Goal: Transaction & Acquisition: Book appointment/travel/reservation

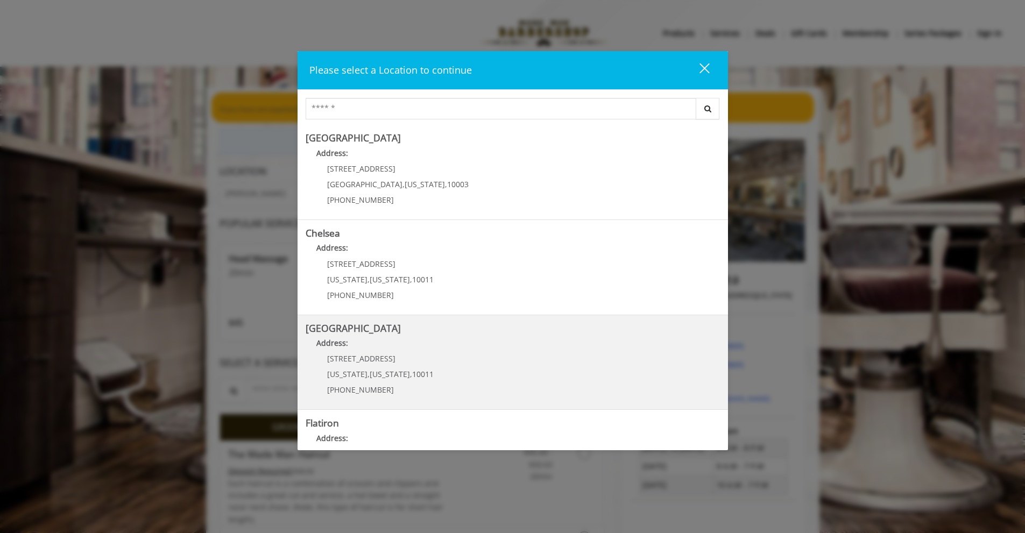
scroll to position [155, 0]
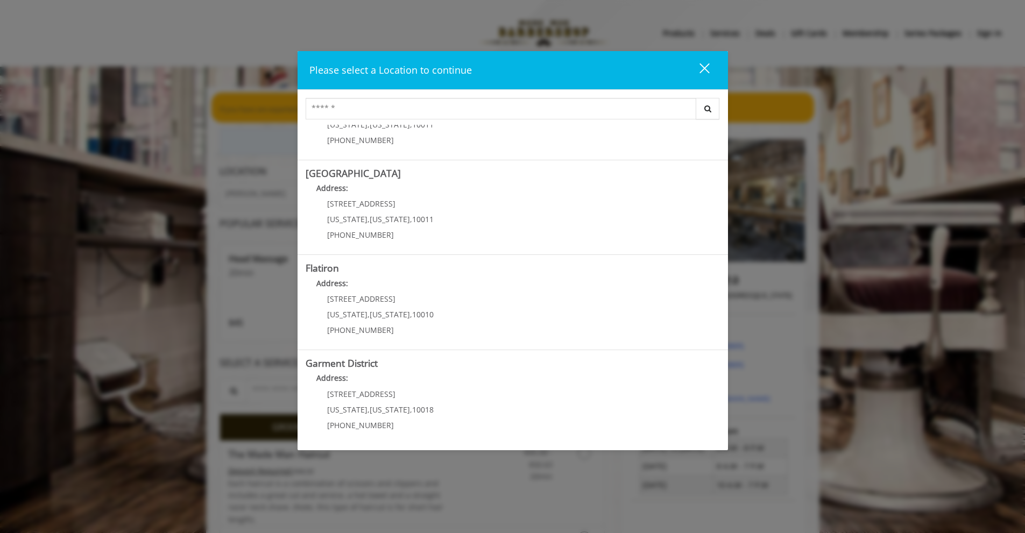
click at [11, 306] on div "Please select a Location to continue close Search [GEOGRAPHIC_DATA] Address: [S…" at bounding box center [512, 266] width 1025 height 533
click at [710, 70] on button "close" at bounding box center [697, 70] width 37 height 22
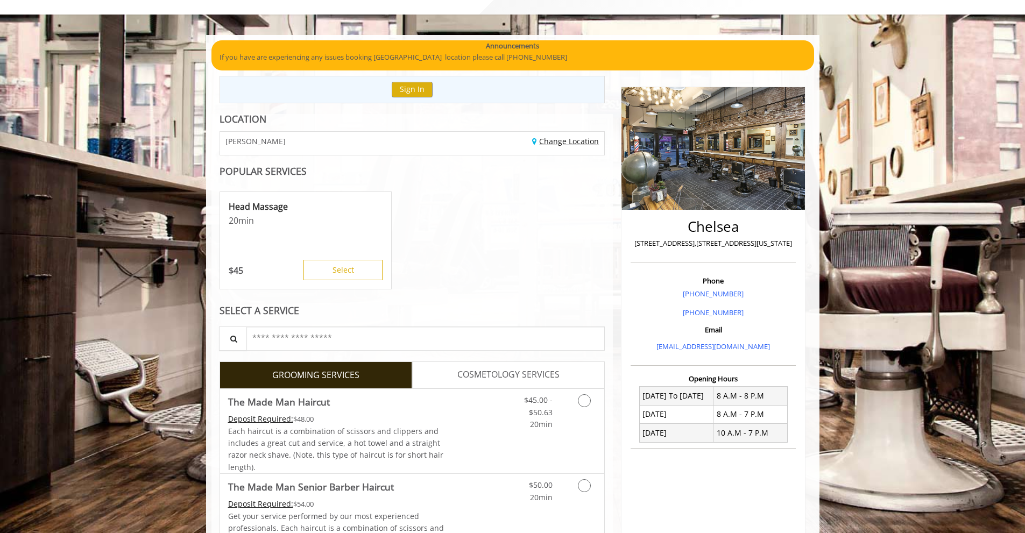
scroll to position [0, 0]
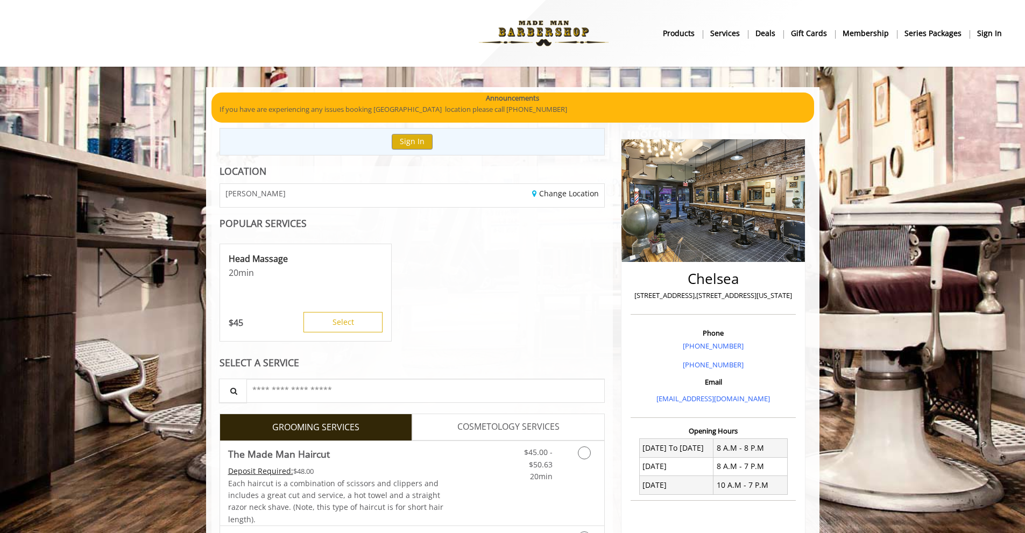
click at [557, 199] on div "Change Location" at bounding box center [512, 195] width 200 height 23
click at [558, 195] on link "Change Location" at bounding box center [565, 193] width 67 height 10
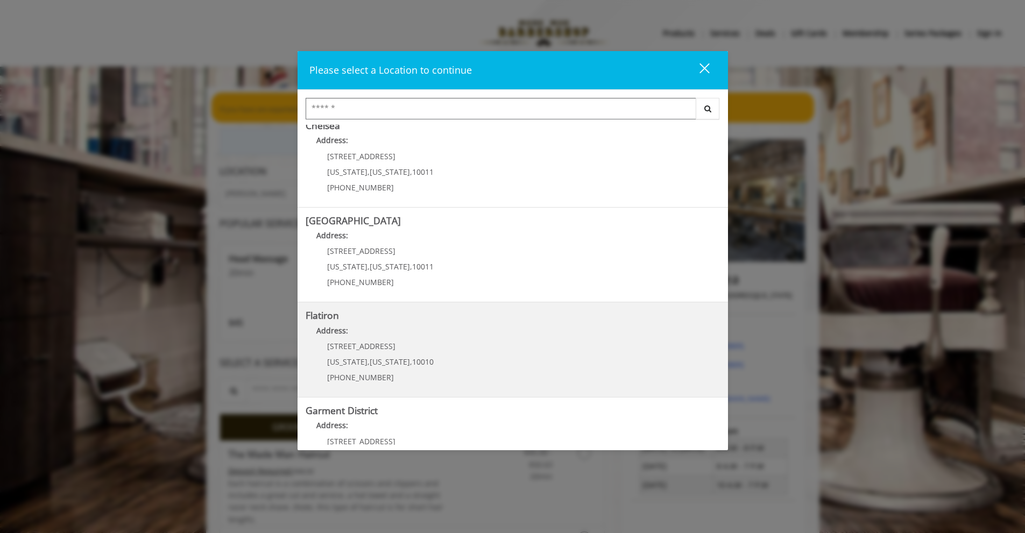
scroll to position [155, 0]
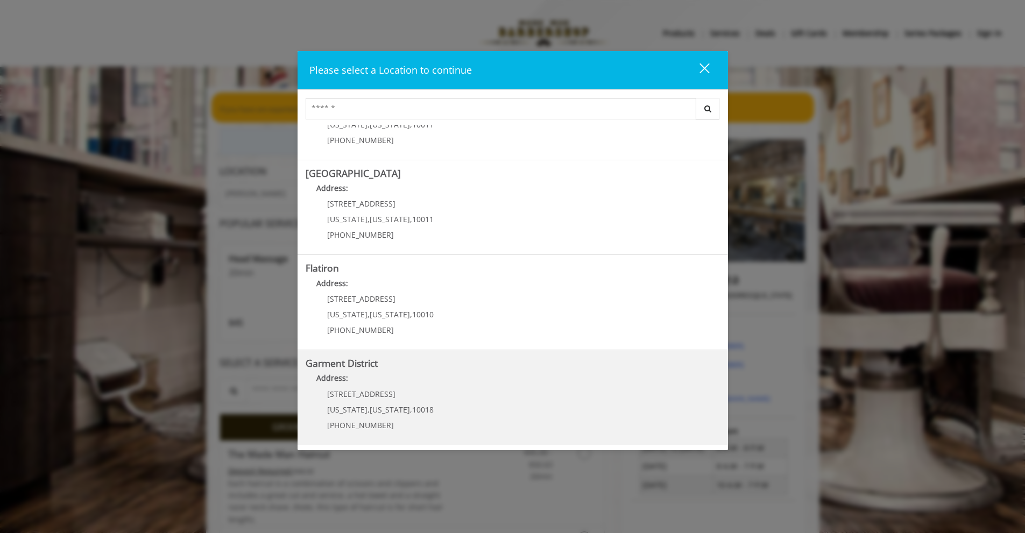
click at [456, 414] on District "Garment District Address: [STREET_ADDRESS][US_STATE][US_STATE] (212) 997-4247" at bounding box center [513, 397] width 414 height 79
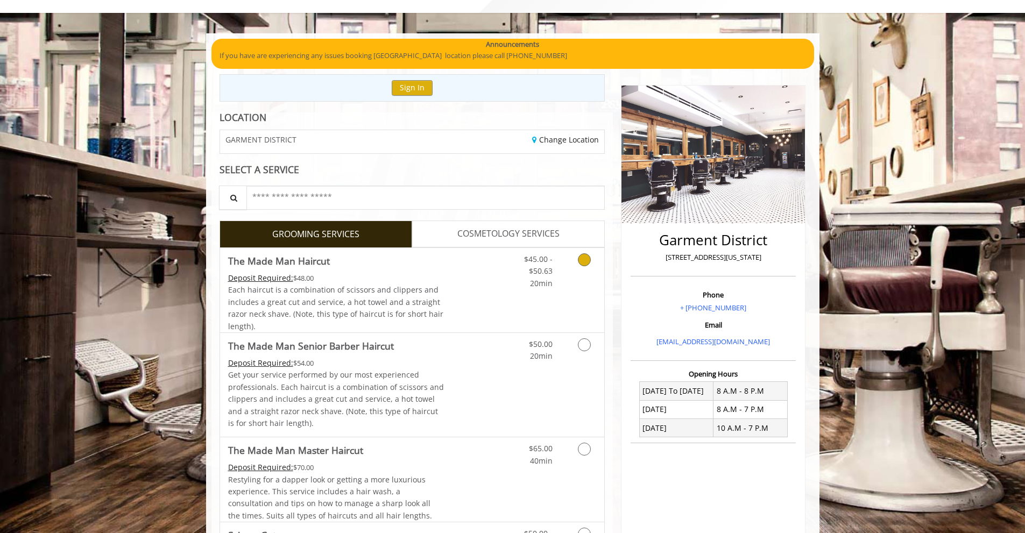
scroll to position [215, 0]
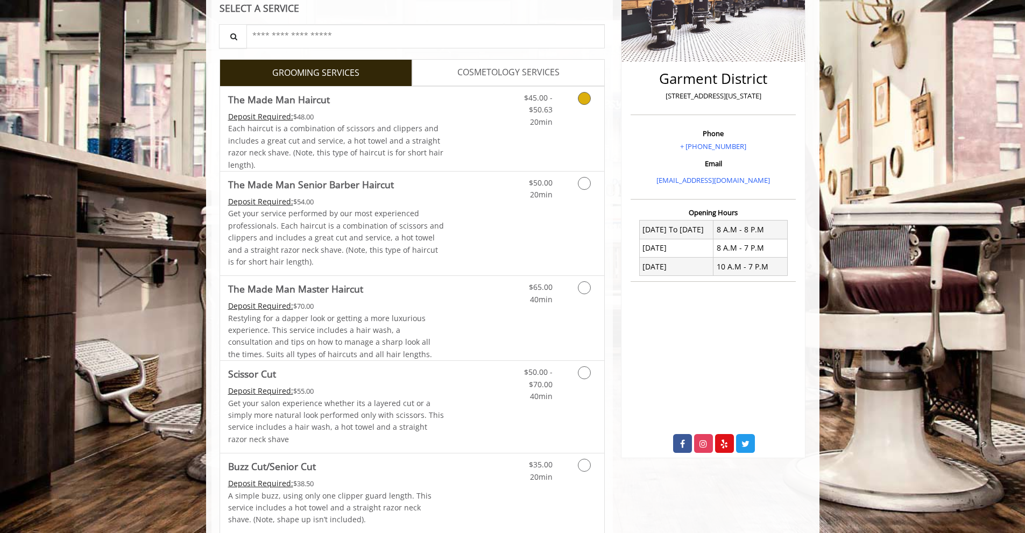
click at [554, 103] on div "$45.00 - $50.63 20min" at bounding box center [530, 107] width 61 height 41
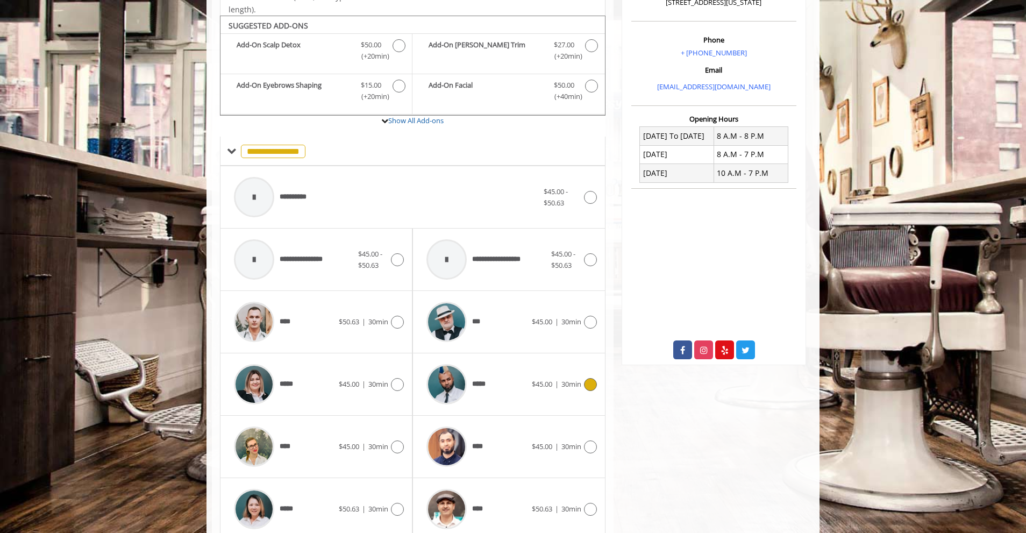
scroll to position [255, 0]
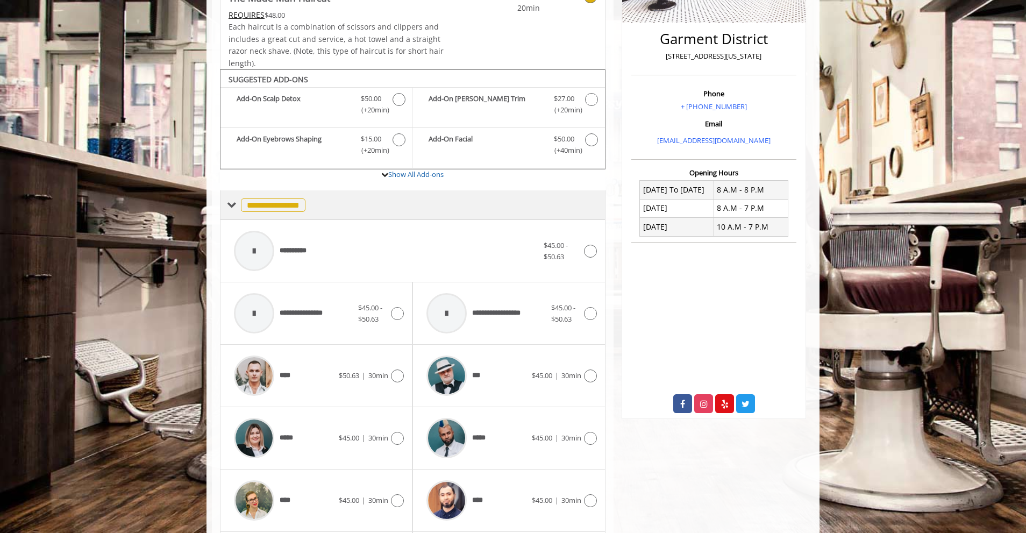
click at [292, 202] on span "**********" at bounding box center [273, 205] width 65 height 13
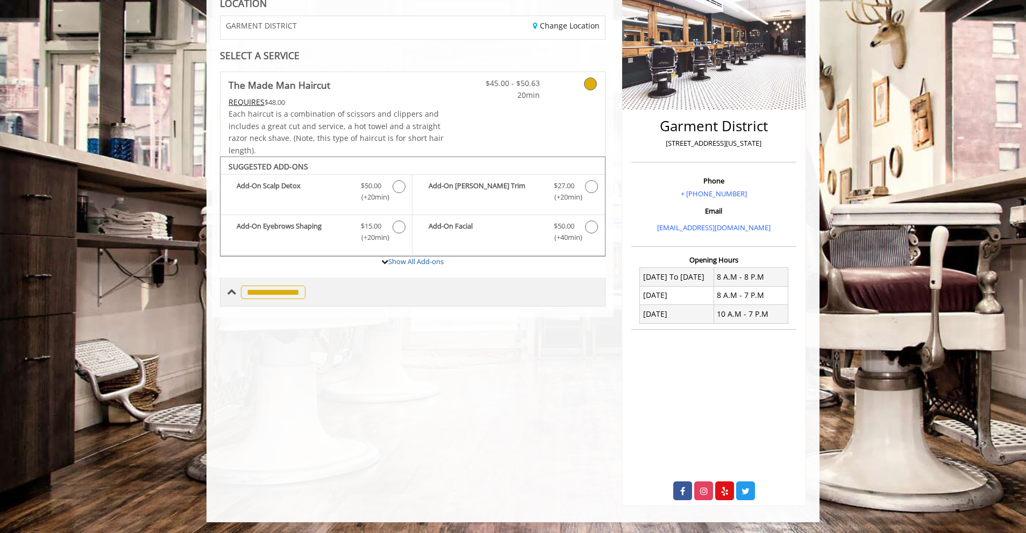
click at [287, 286] on span "**********" at bounding box center [273, 292] width 65 height 13
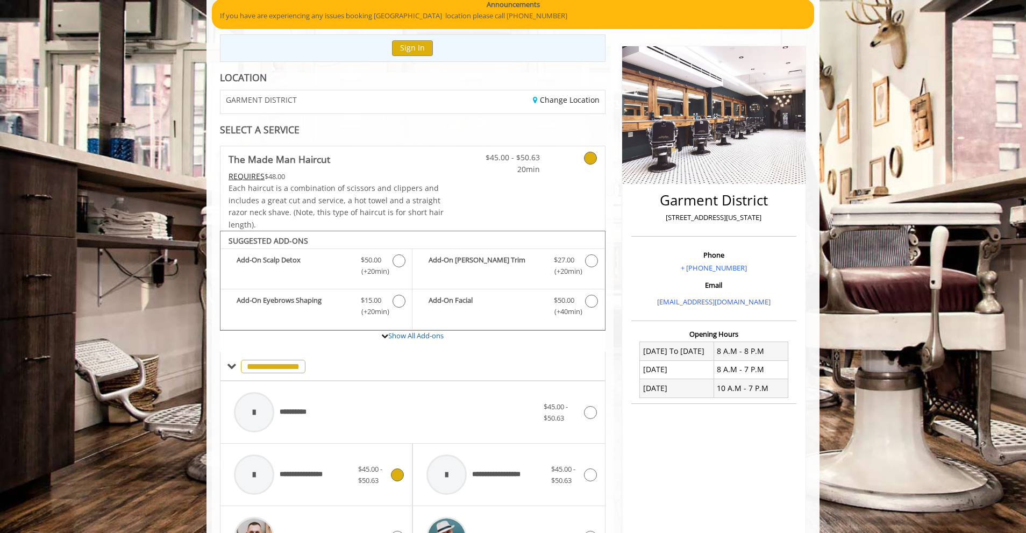
scroll to position [40, 0]
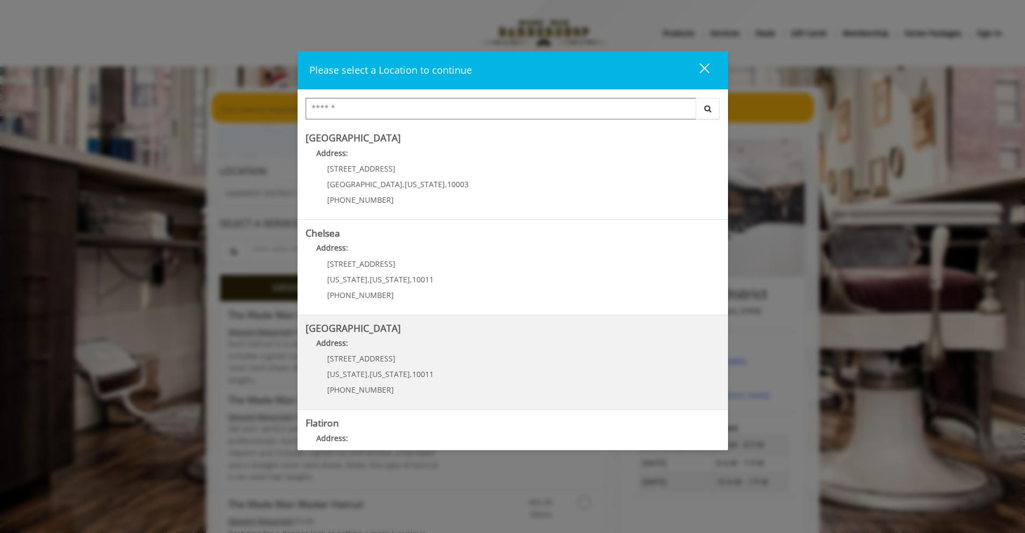
scroll to position [54, 0]
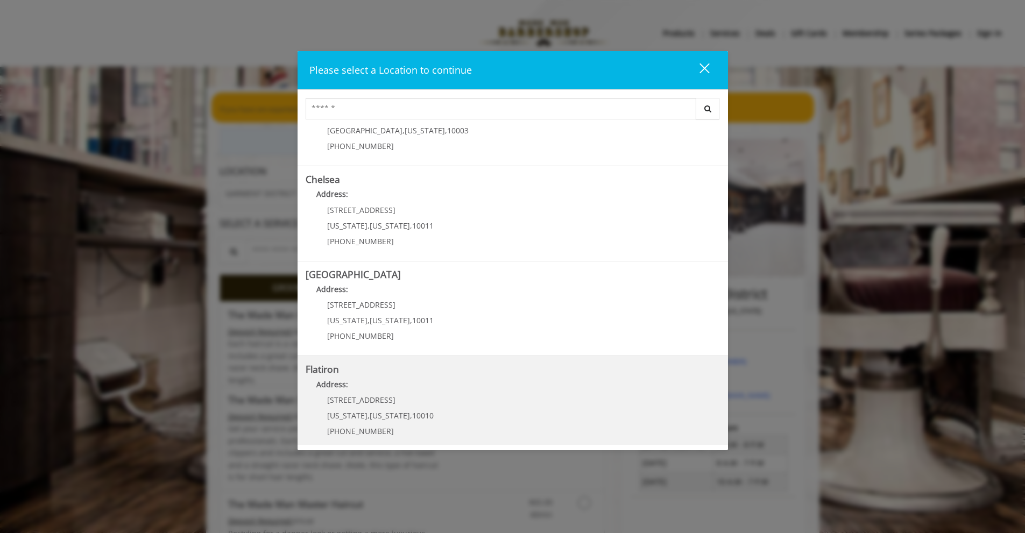
click at [470, 390] on "Address:" at bounding box center [513, 387] width 414 height 17
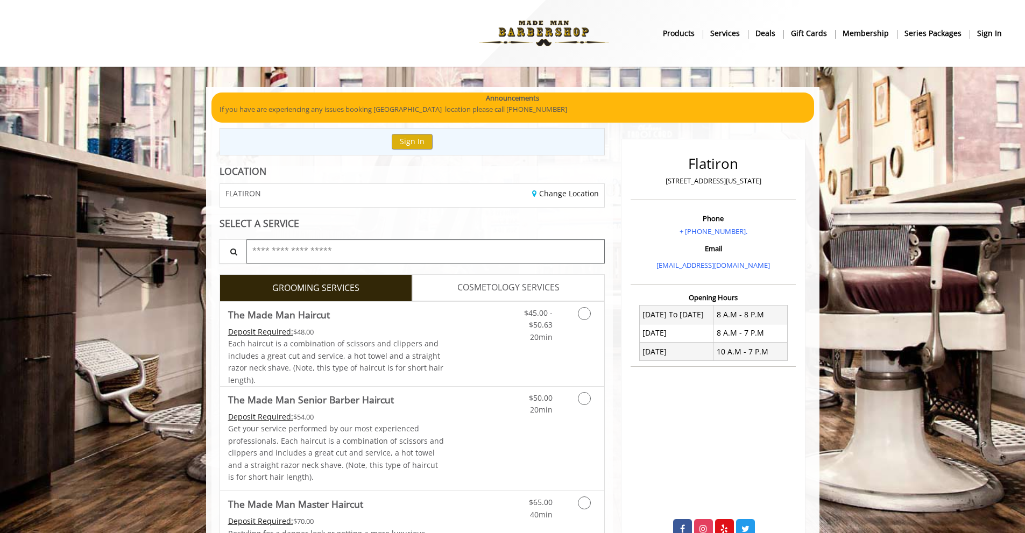
click at [537, 256] on input "text" at bounding box center [425, 251] width 359 height 24
click at [569, 366] on div "$45.00 - $50.63 20min" at bounding box center [556, 344] width 96 height 84
